Goal: Find specific page/section

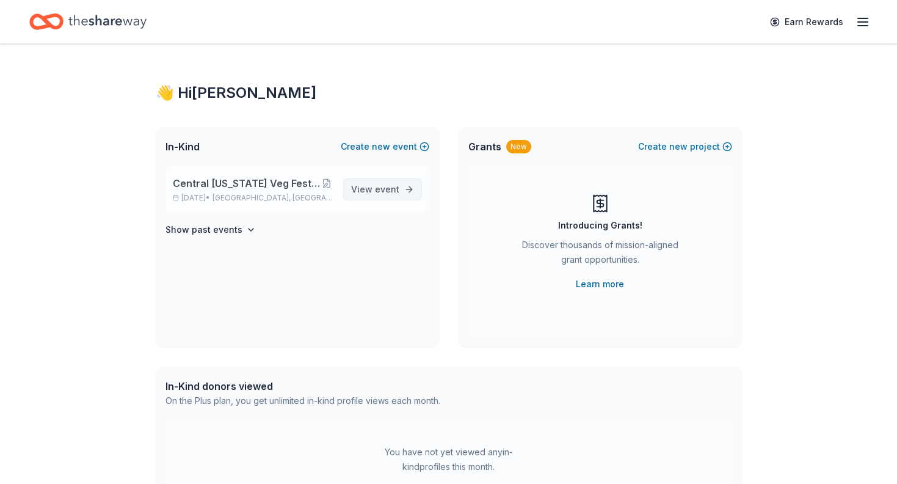
click at [408, 186] on link "View event" at bounding box center [382, 189] width 79 height 22
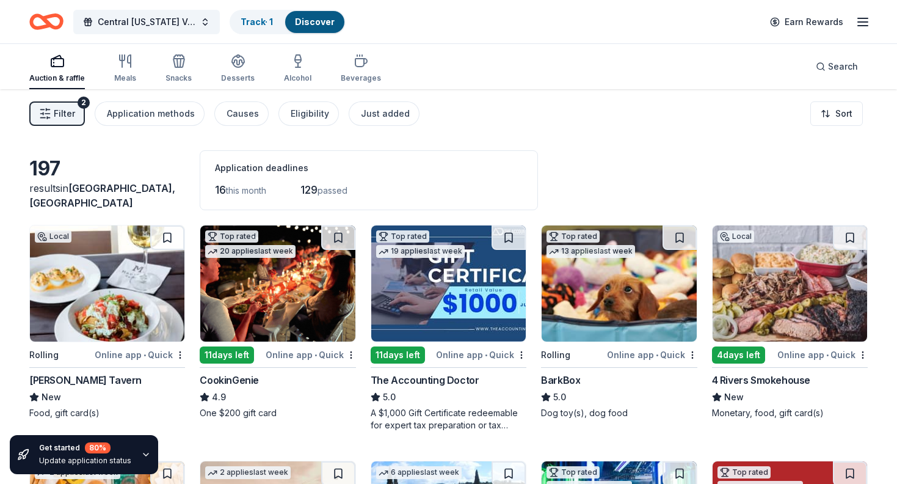
click at [71, 379] on div "[PERSON_NAME] Tavern" at bounding box center [85, 379] width 112 height 15
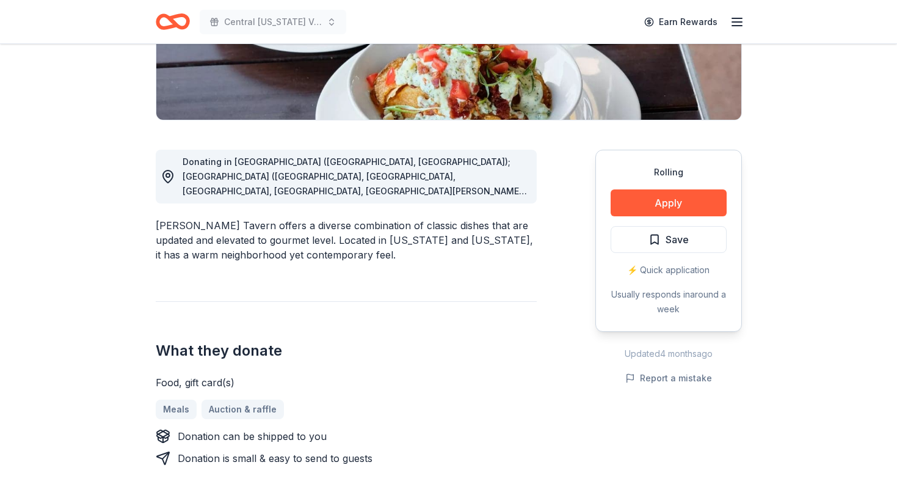
scroll to position [281, 0]
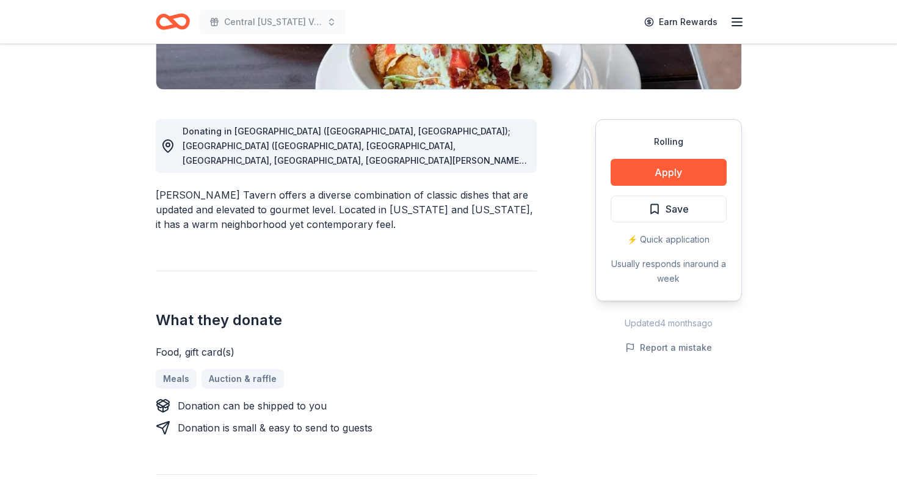
click at [668, 140] on div "Rolling" at bounding box center [669, 141] width 116 height 15
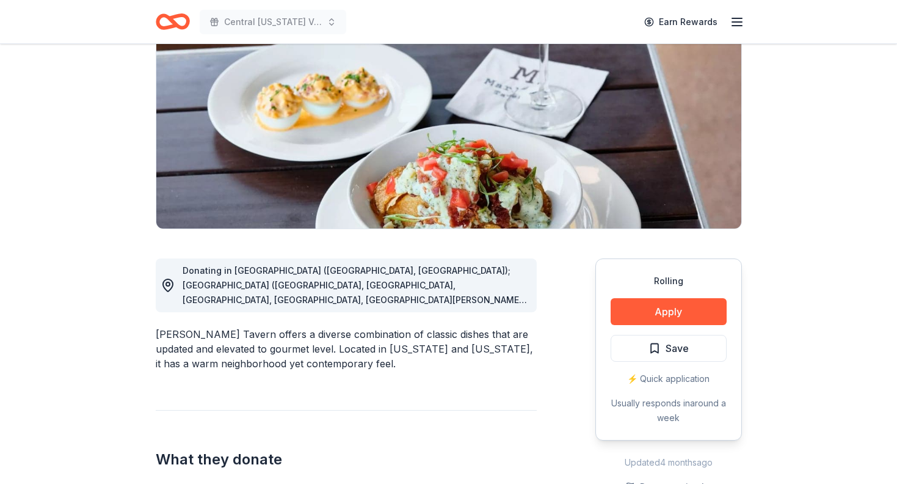
scroll to position [87, 0]
